Goal: Task Accomplishment & Management: Manage account settings

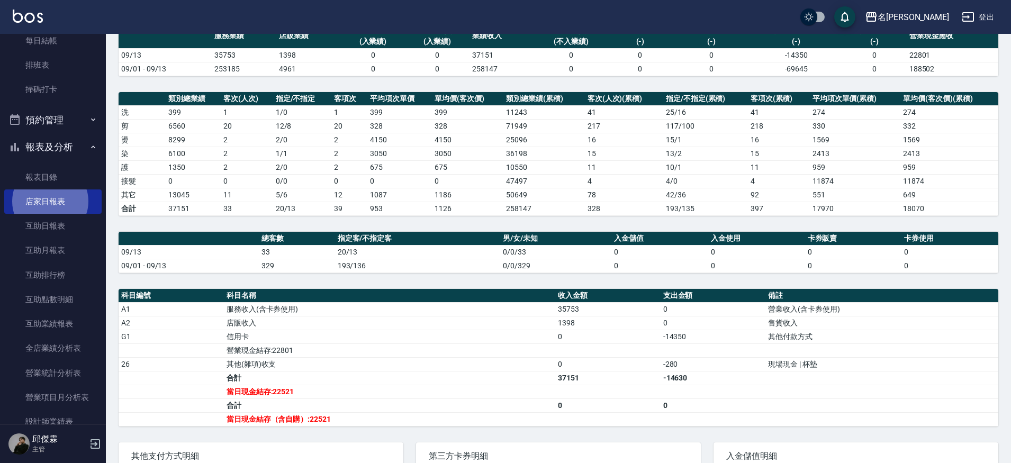
scroll to position [161, 0]
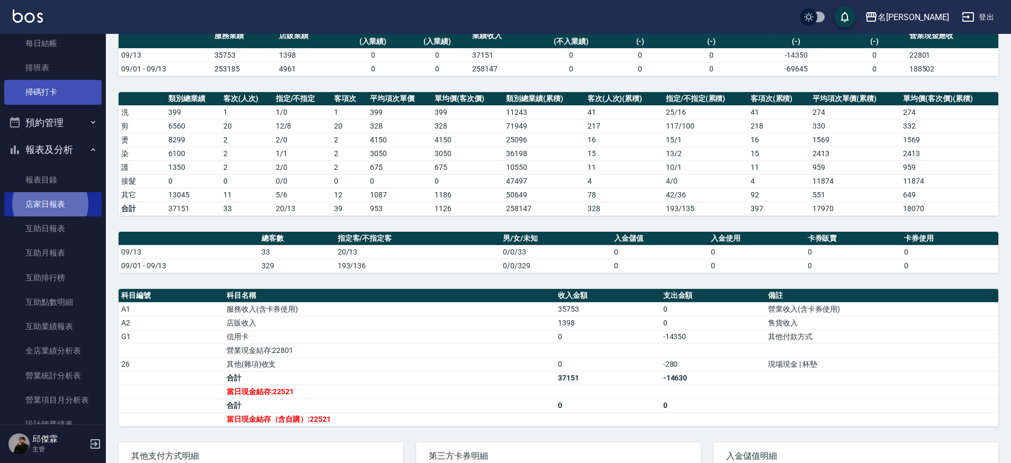
click at [47, 89] on link "掃碼打卡" at bounding box center [52, 92] width 97 height 24
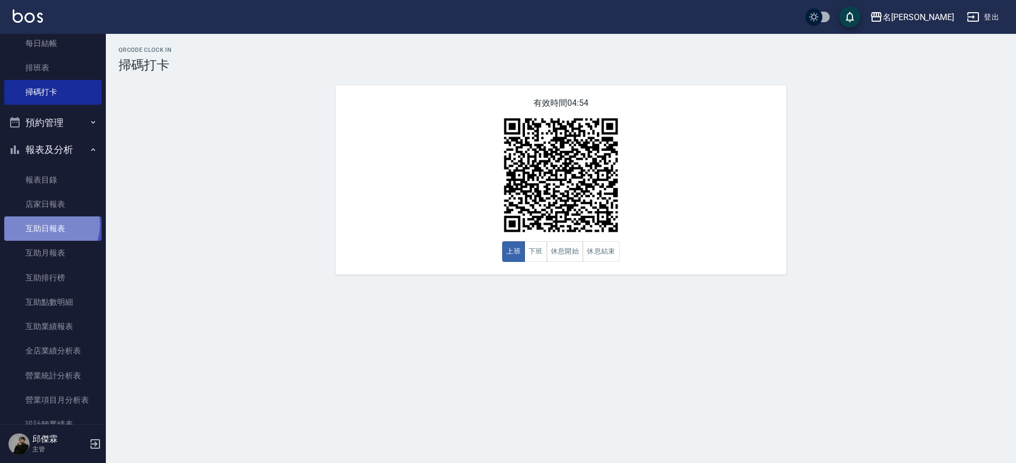
click at [50, 222] on link "互助日報表" at bounding box center [52, 228] width 97 height 24
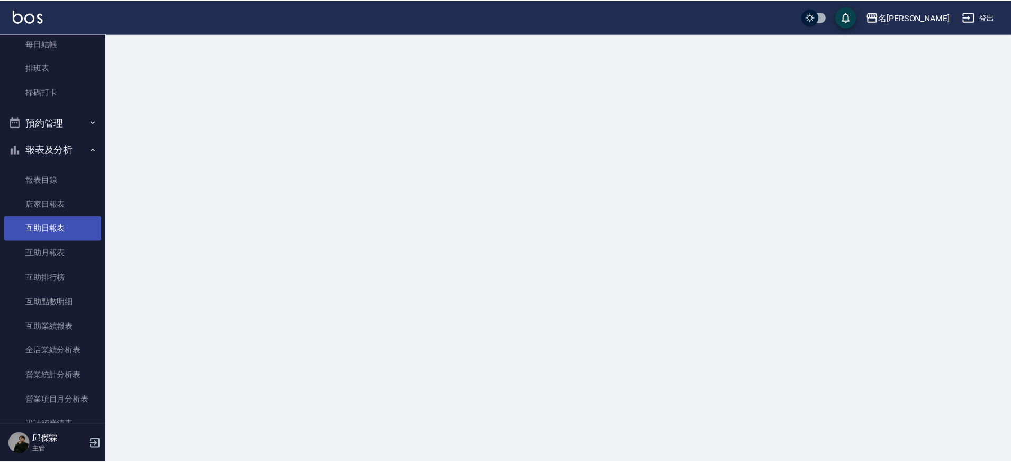
scroll to position [165, 0]
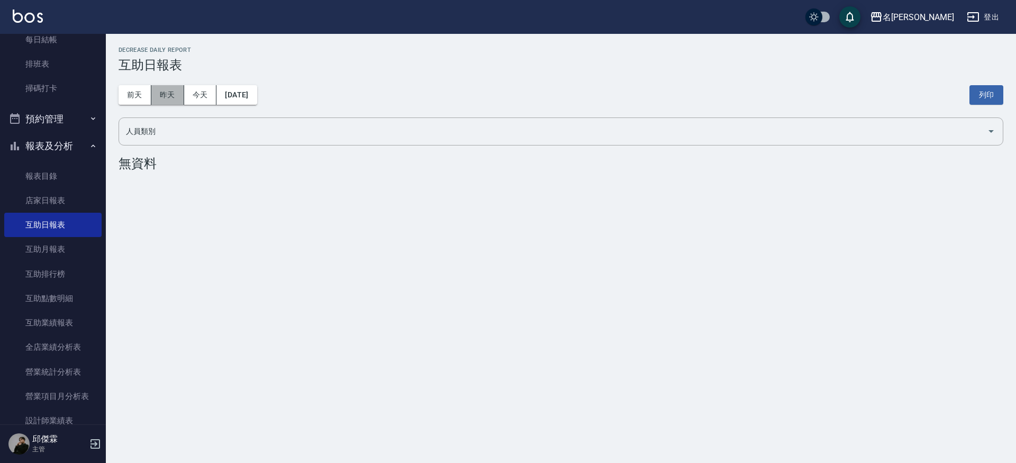
click at [166, 89] on button "昨天" at bounding box center [167, 95] width 33 height 20
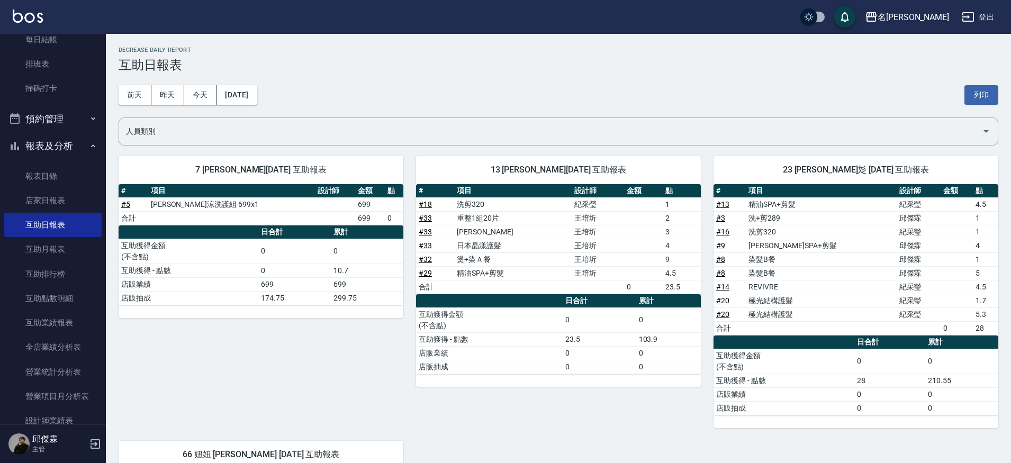
click at [725, 258] on td "# 8" at bounding box center [729, 259] width 32 height 14
click at [724, 265] on td "# 8" at bounding box center [729, 259] width 32 height 14
click at [721, 256] on link "# 8" at bounding box center [720, 259] width 9 height 8
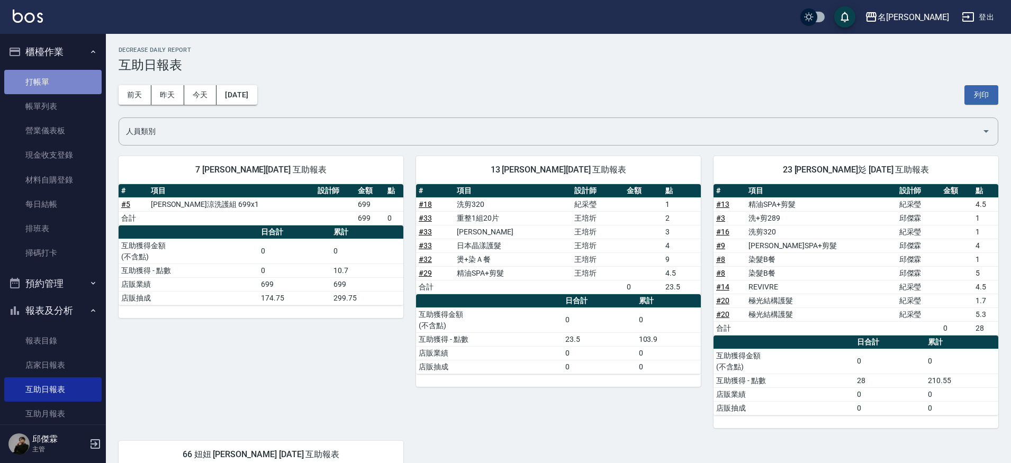
click at [84, 77] on link "打帳單" at bounding box center [52, 82] width 97 height 24
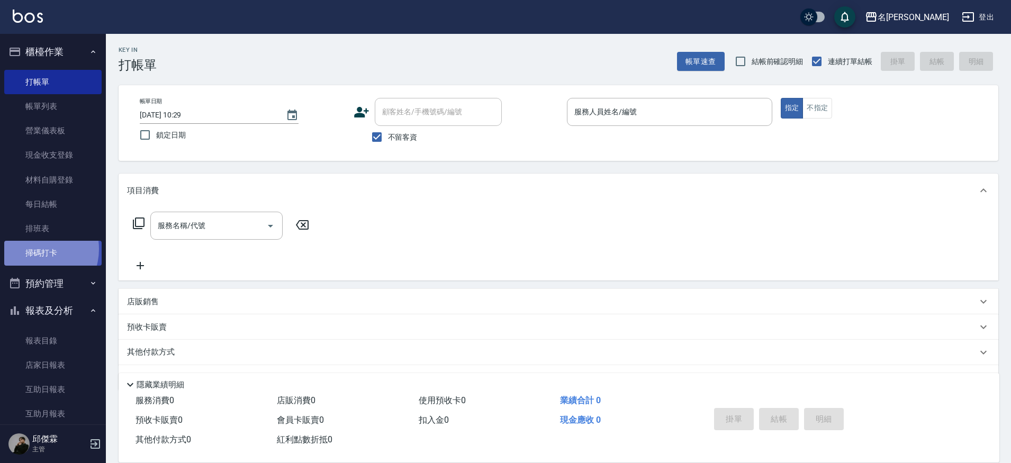
click at [35, 248] on link "掃碼打卡" at bounding box center [52, 253] width 97 height 24
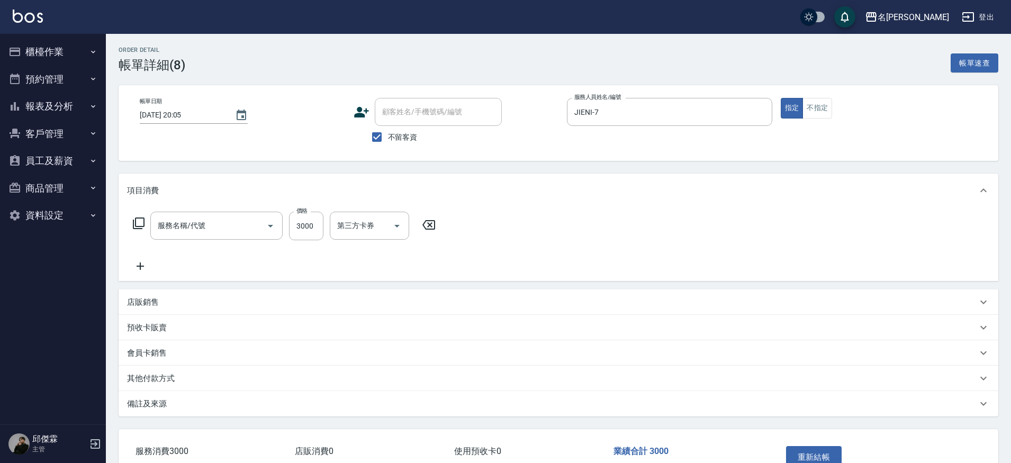
type input "2025/09/13 20:05"
checkbox input "true"
type input "JIENI-7"
type input "染髮B餐(42)"
